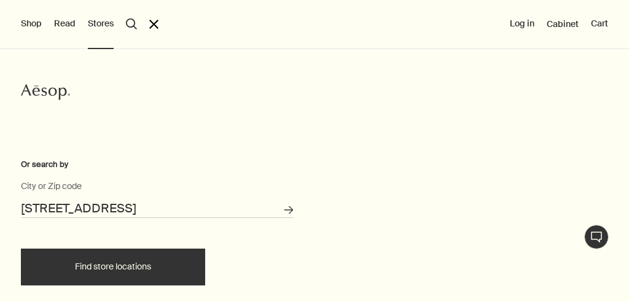
scroll to position [71, 0]
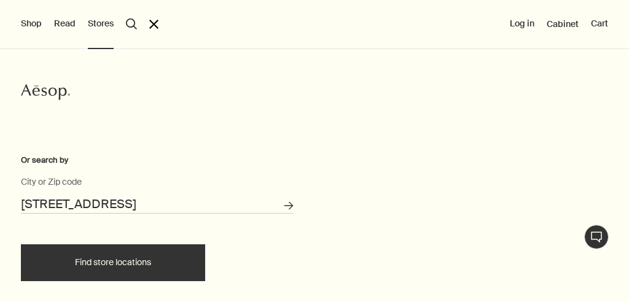
click at [151, 267] on button "Find store locations" at bounding box center [113, 263] width 184 height 37
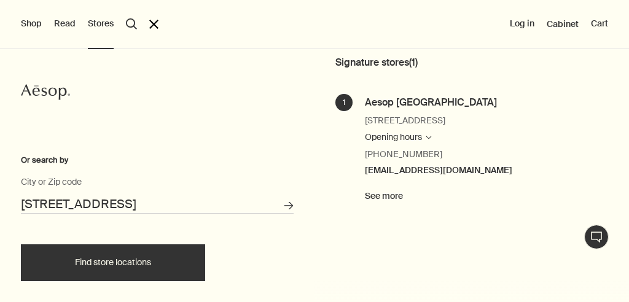
scroll to position [181, 0]
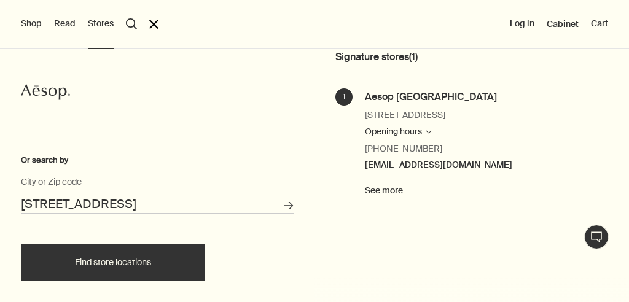
click at [403, 198] on link "See more" at bounding box center [384, 191] width 38 height 15
